Goal: Entertainment & Leisure: Consume media (video, audio)

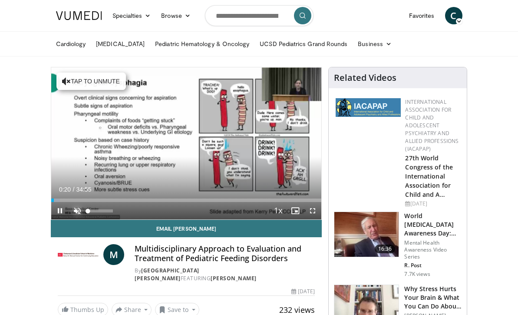
click at [69, 219] on span "Video Player" at bounding box center [77, 210] width 17 height 17
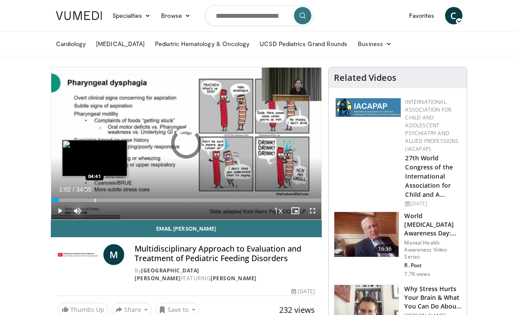
drag, startPoint x: 19, startPoint y: 229, endPoint x: 60, endPoint y: 227, distance: 41.3
click at [60, 202] on div "Loaded : 0.00% 04:36 04:41" at bounding box center [186, 198] width 270 height 8
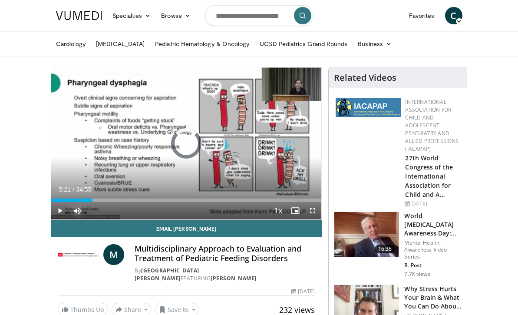
drag, startPoint x: 60, startPoint y: 227, endPoint x: 89, endPoint y: 222, distance: 29.5
click at [89, 219] on div "Current Time 5:21 / Duration 34:55 Play Skip Backward Skip Forward Mute Loaded …" at bounding box center [186, 210] width 270 height 17
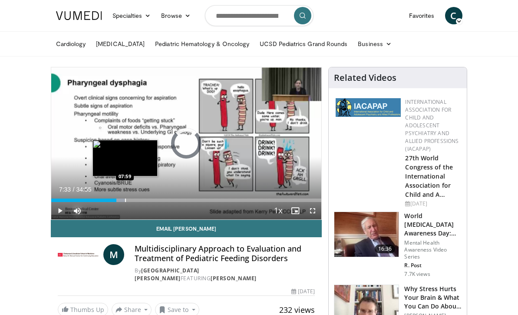
drag, startPoint x: 82, startPoint y: 228, endPoint x: 86, endPoint y: 228, distance: 4.4
click at [125, 202] on div "Progress Bar" at bounding box center [125, 199] width 1 height 3
click at [129, 202] on div "Progress Bar" at bounding box center [129, 199] width 1 height 3
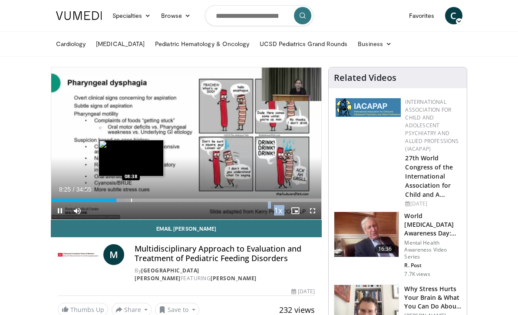
click at [92, 219] on video-js "**********" at bounding box center [186, 143] width 270 height 152
click at [133, 202] on div "Progress Bar" at bounding box center [133, 199] width 1 height 3
click at [135, 202] on div "Progress Bar" at bounding box center [135, 199] width 1 height 3
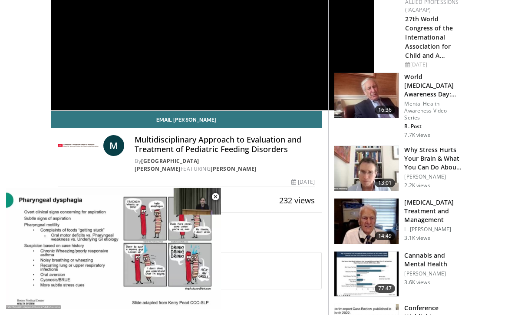
scroll to position [155, 0]
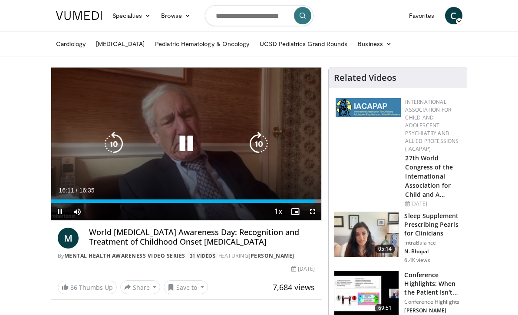
click at [176, 153] on icon "Video Player" at bounding box center [186, 144] width 24 height 24
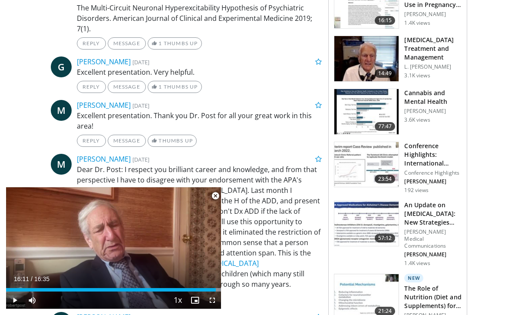
scroll to position [619, 0]
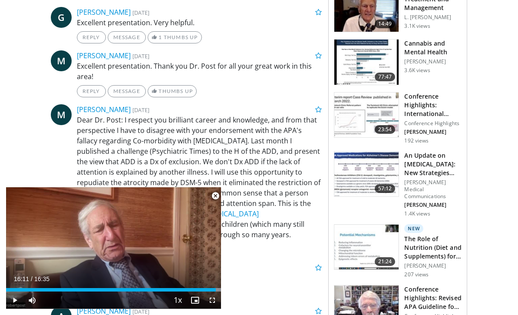
click at [461, 234] on h3 "The Role of Nutrition (Diet and Supplements) for [MEDICAL_DATA]" at bounding box center [432, 247] width 57 height 26
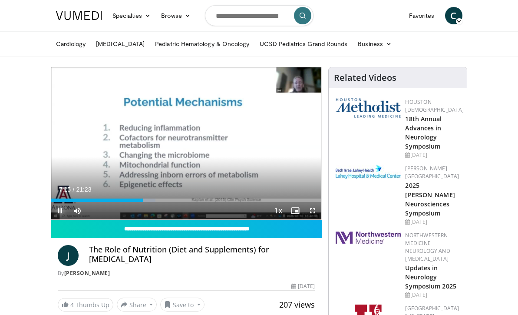
click at [51, 219] on span "Video Player" at bounding box center [59, 210] width 17 height 17
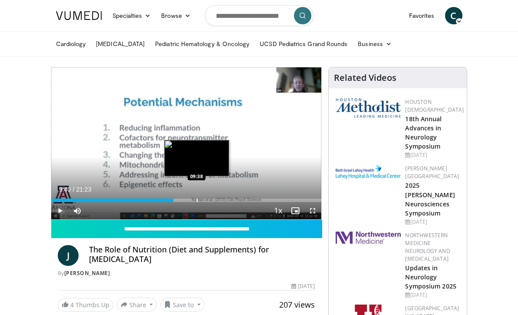
drag, startPoint x: 119, startPoint y: 229, endPoint x: 158, endPoint y: 228, distance: 38.2
click at [197, 202] on div "Progress Bar" at bounding box center [197, 199] width 1 height 3
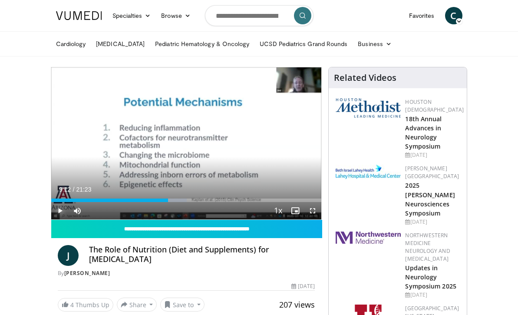
drag, startPoint x: 158, startPoint y: 230, endPoint x: 150, endPoint y: 231, distance: 8.3
click at [150, 219] on div "Current Time 9:12 / Duration 21:23 Play Skip Backward Skip Forward Mute 26% Loa…" at bounding box center [186, 210] width 270 height 17
click at [147, 219] on div "Current Time 9:09 / Duration 21:23 Play Skip Backward Skip Forward Mute 26% Loa…" at bounding box center [186, 210] width 270 height 17
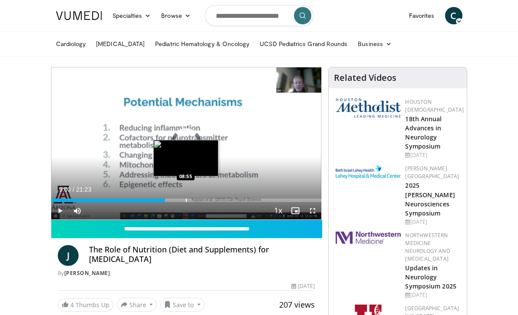
drag, startPoint x: 147, startPoint y: 229, endPoint x: 142, endPoint y: 230, distance: 5.7
click at [186, 202] on div "Progress Bar" at bounding box center [186, 199] width 1 height 3
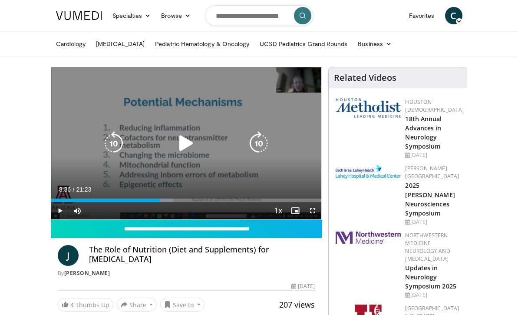
click at [174, 155] on icon "Video Player" at bounding box center [186, 143] width 24 height 24
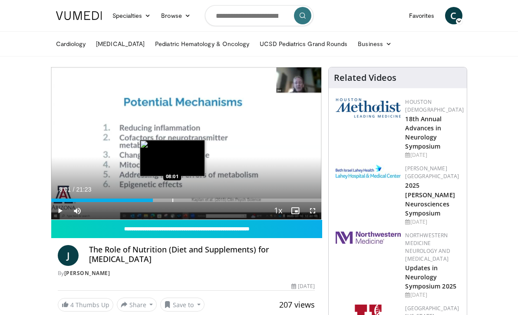
click at [133, 202] on div "Loaded : 37.87% 08:01 08:01" at bounding box center [186, 199] width 270 height 3
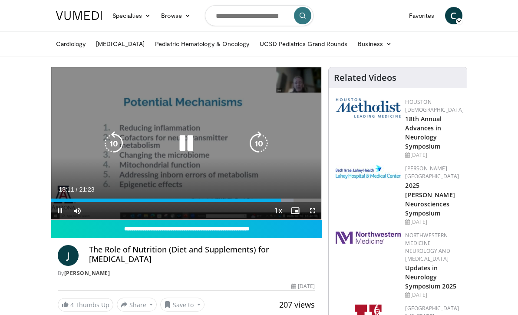
click at [229, 151] on div "Video Player" at bounding box center [186, 143] width 162 height 17
click at [174, 155] on icon "Video Player" at bounding box center [186, 143] width 24 height 24
click at [175, 149] on icon "Video Player" at bounding box center [186, 143] width 24 height 24
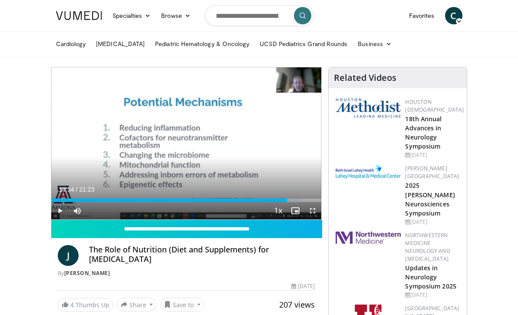
drag, startPoint x: 291, startPoint y: 227, endPoint x: 362, endPoint y: 227, distance: 71.6
